Goal: Navigation & Orientation: Find specific page/section

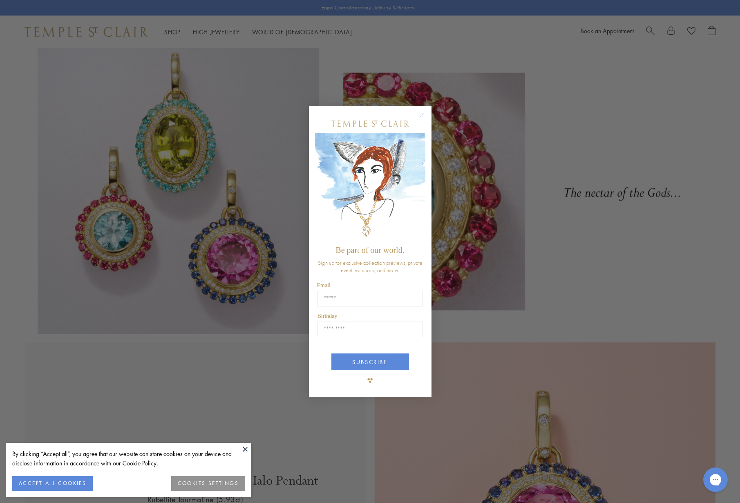
click at [422, 116] on circle "Close dialog" at bounding box center [422, 115] width 10 height 10
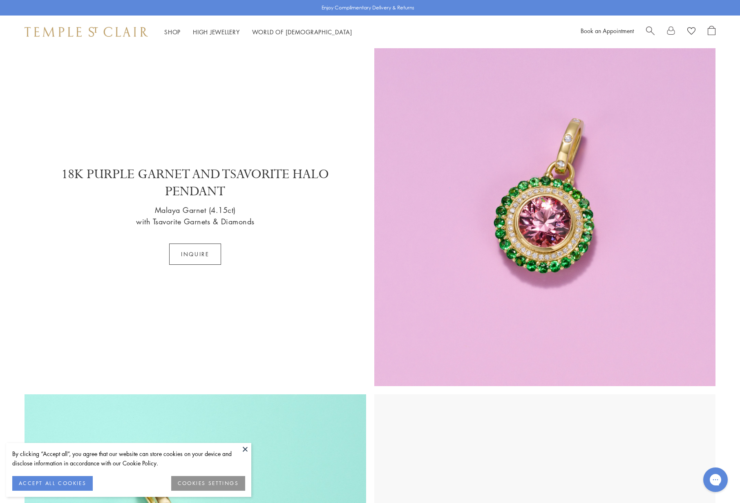
scroll to position [986, 0]
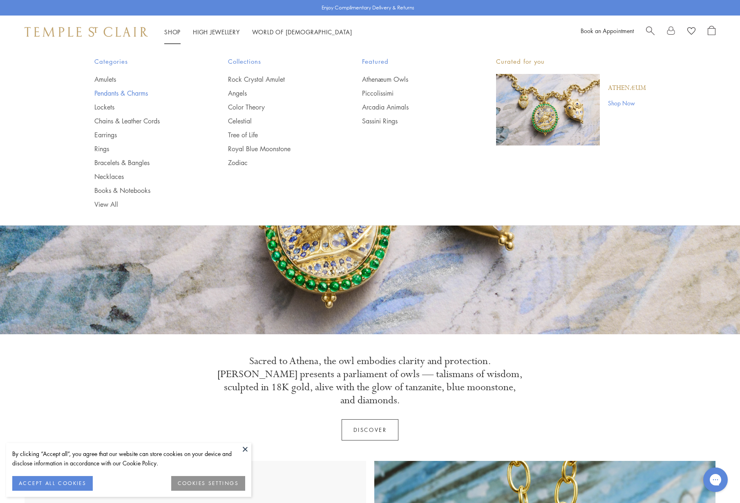
click at [102, 92] on link "Pendants & Charms" at bounding box center [144, 93] width 101 height 9
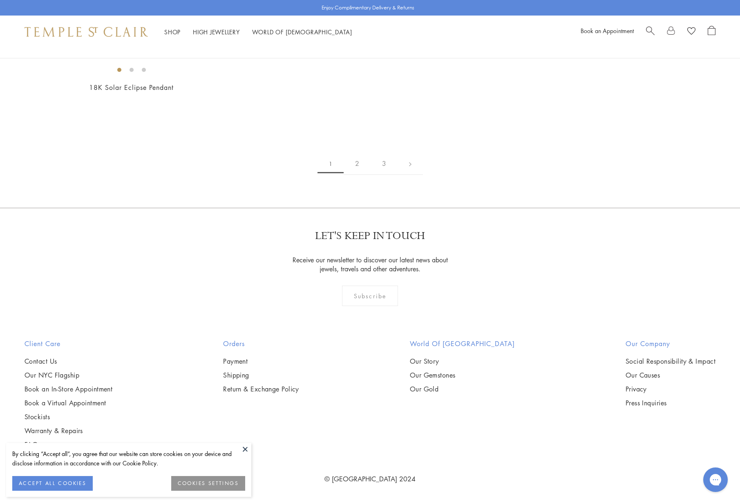
scroll to position [5848, 0]
click at [357, 175] on link "2" at bounding box center [357, 163] width 27 height 22
click at [396, 175] on link "3" at bounding box center [396, 164] width 27 height 22
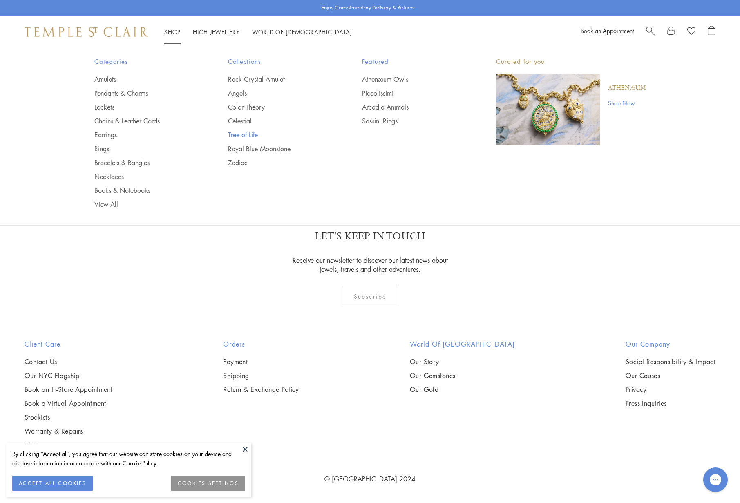
click at [251, 136] on link "Tree of Life" at bounding box center [278, 134] width 101 height 9
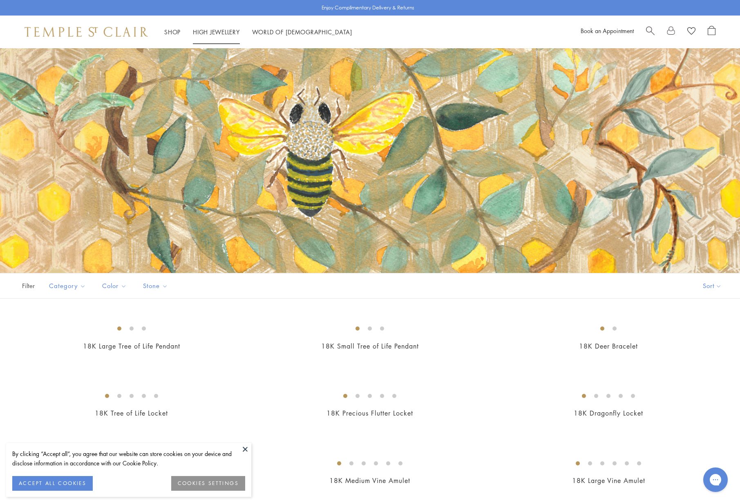
click at [204, 31] on link "High Jewellery High Jewellery" at bounding box center [216, 32] width 47 height 8
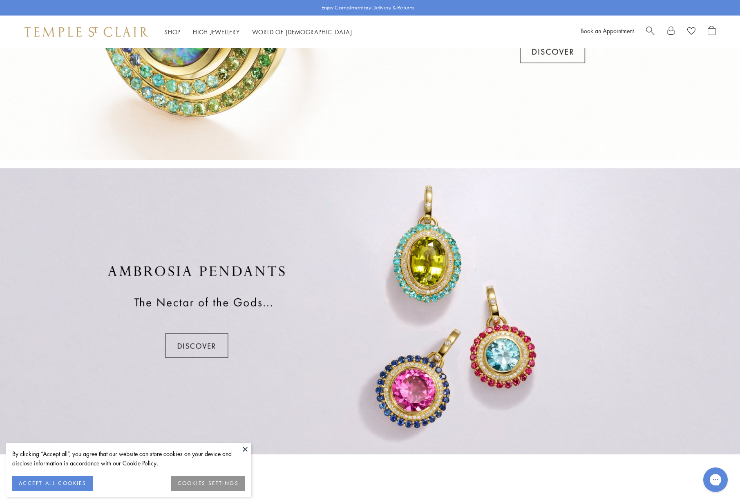
scroll to position [467, 0]
click at [201, 352] on div at bounding box center [370, 312] width 740 height 286
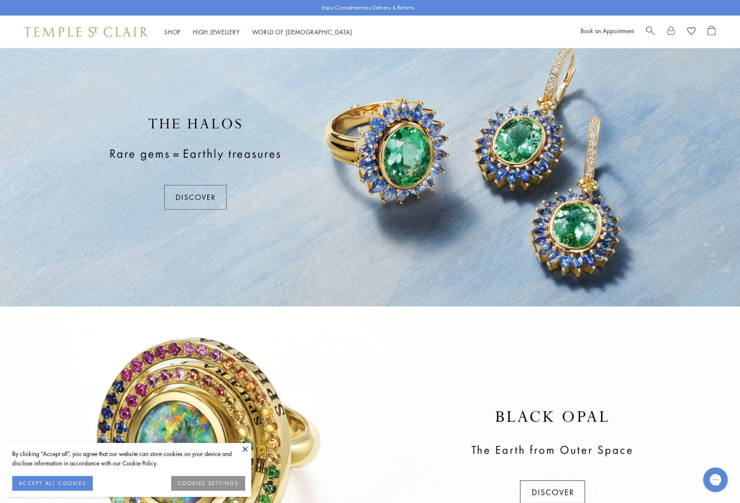
scroll to position [0, 0]
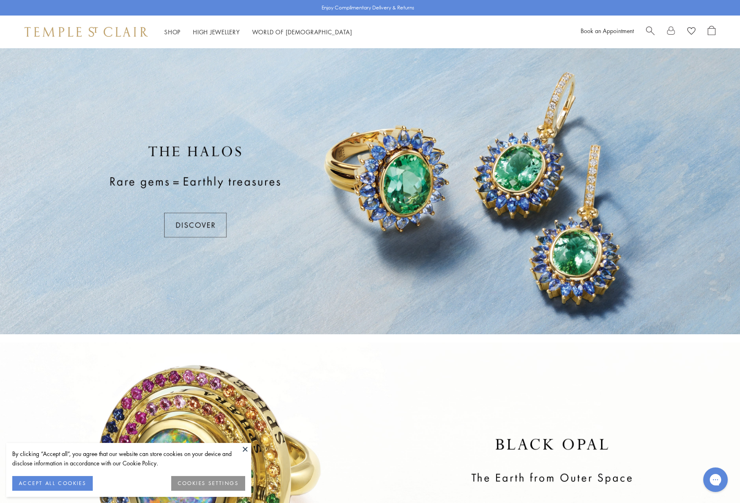
click at [149, 219] on div at bounding box center [370, 191] width 740 height 286
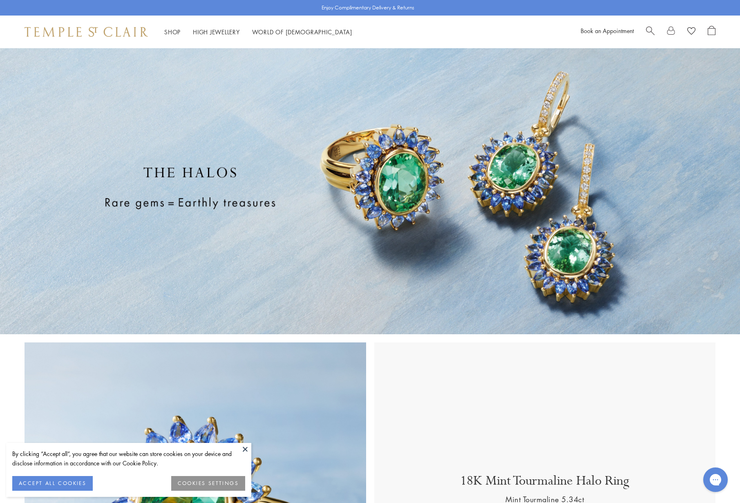
click at [245, 447] on button at bounding box center [245, 449] width 12 height 12
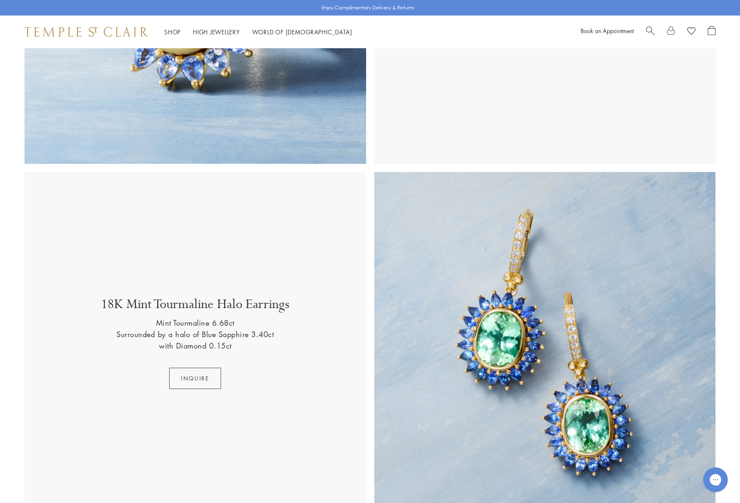
scroll to position [520, 0]
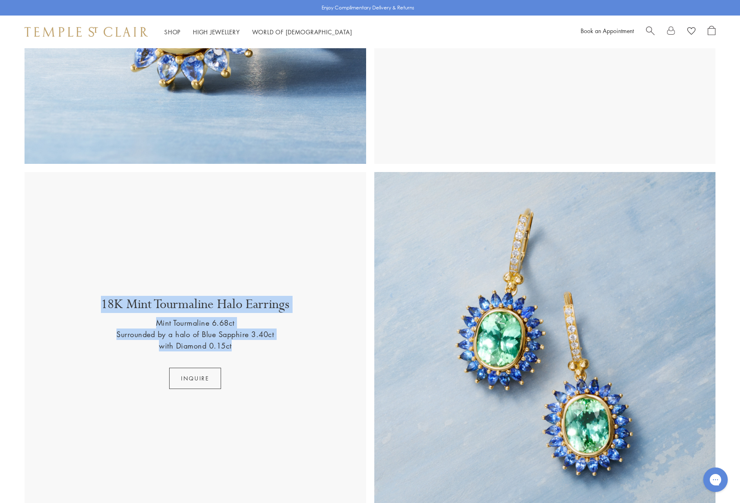
drag, startPoint x: 94, startPoint y: 307, endPoint x: 247, endPoint y: 364, distance: 163.4
click at [247, 364] on div "18K Mint Tourmaline Halo Earrings Mint Tourmaline 6.68ct Surrounded by a halo o…" at bounding box center [195, 342] width 325 height 93
click at [300, 380] on div "18K Mint Tourmaline Halo Earrings Mint Tourmaline 6.68ct Surrounded by a halo o…" at bounding box center [195, 341] width 325 height 93
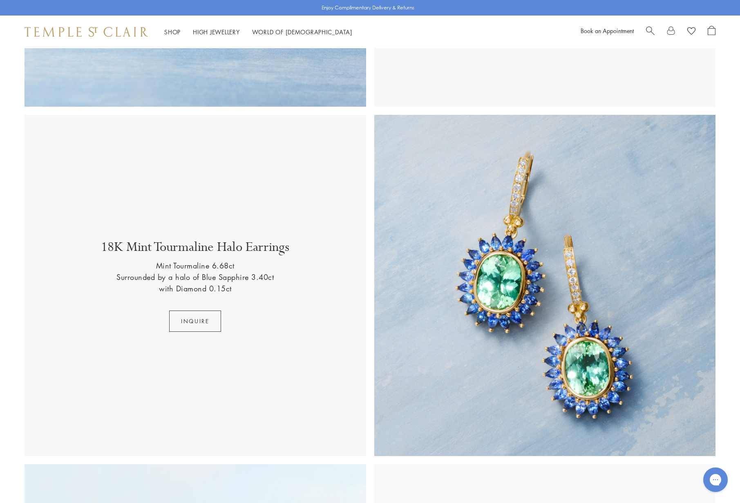
scroll to position [578, 0]
click at [518, 339] on img at bounding box center [545, 285] width 342 height 342
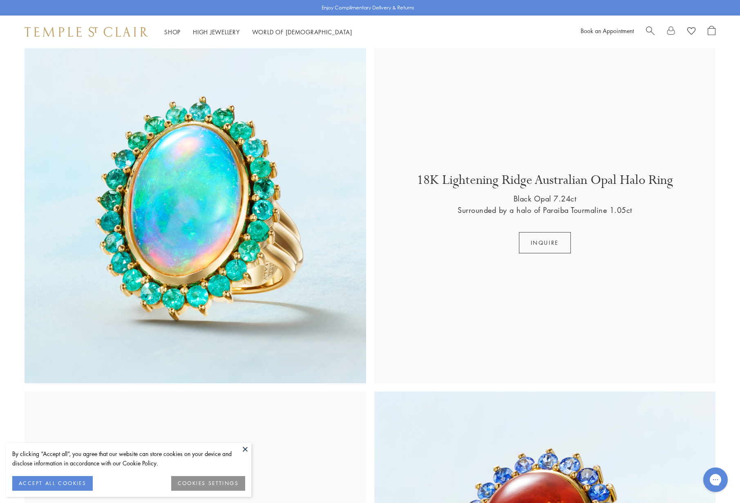
scroll to position [1000, 0]
